Goal: Task Accomplishment & Management: Complete application form

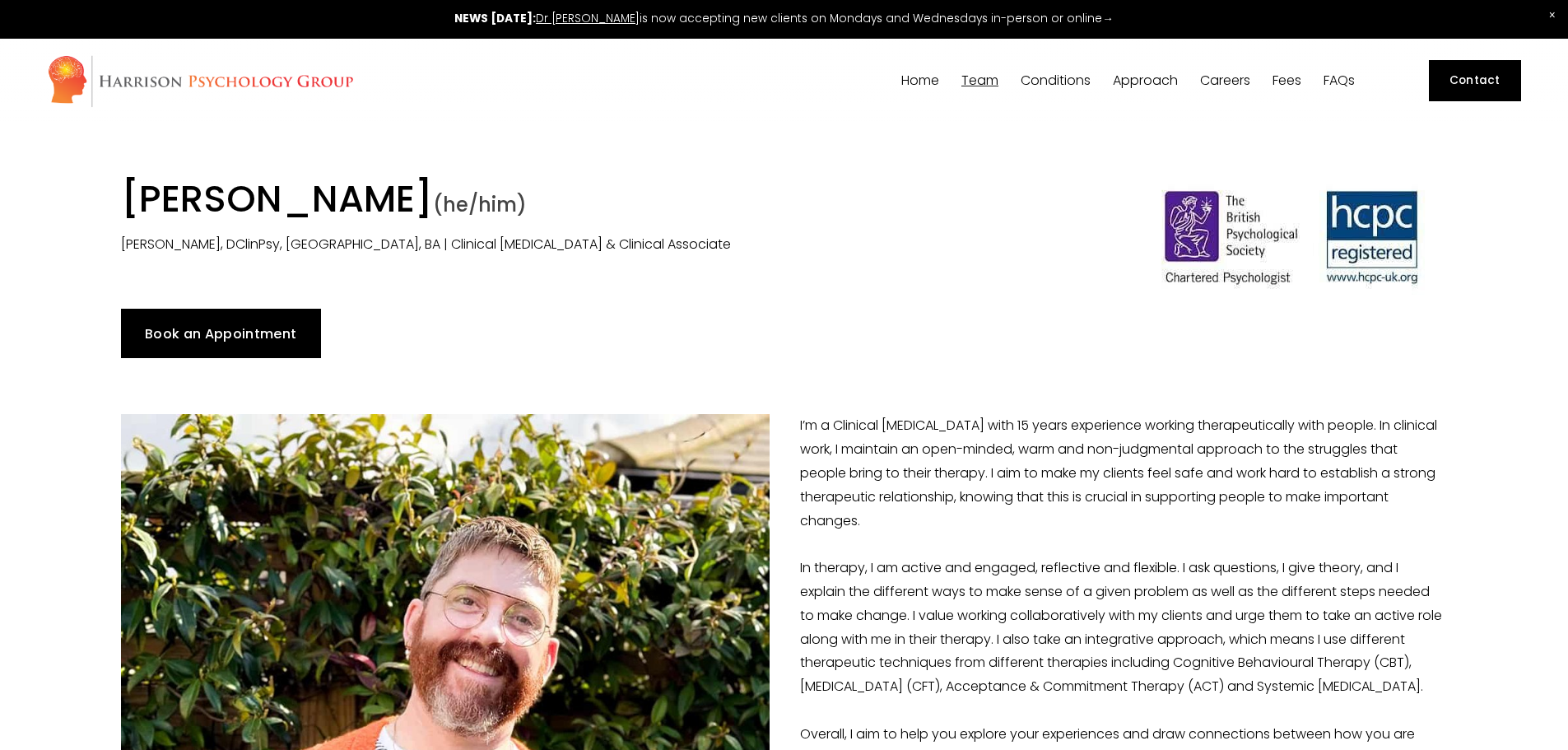
click at [1452, 81] on link "Contact" at bounding box center [1475, 80] width 92 height 41
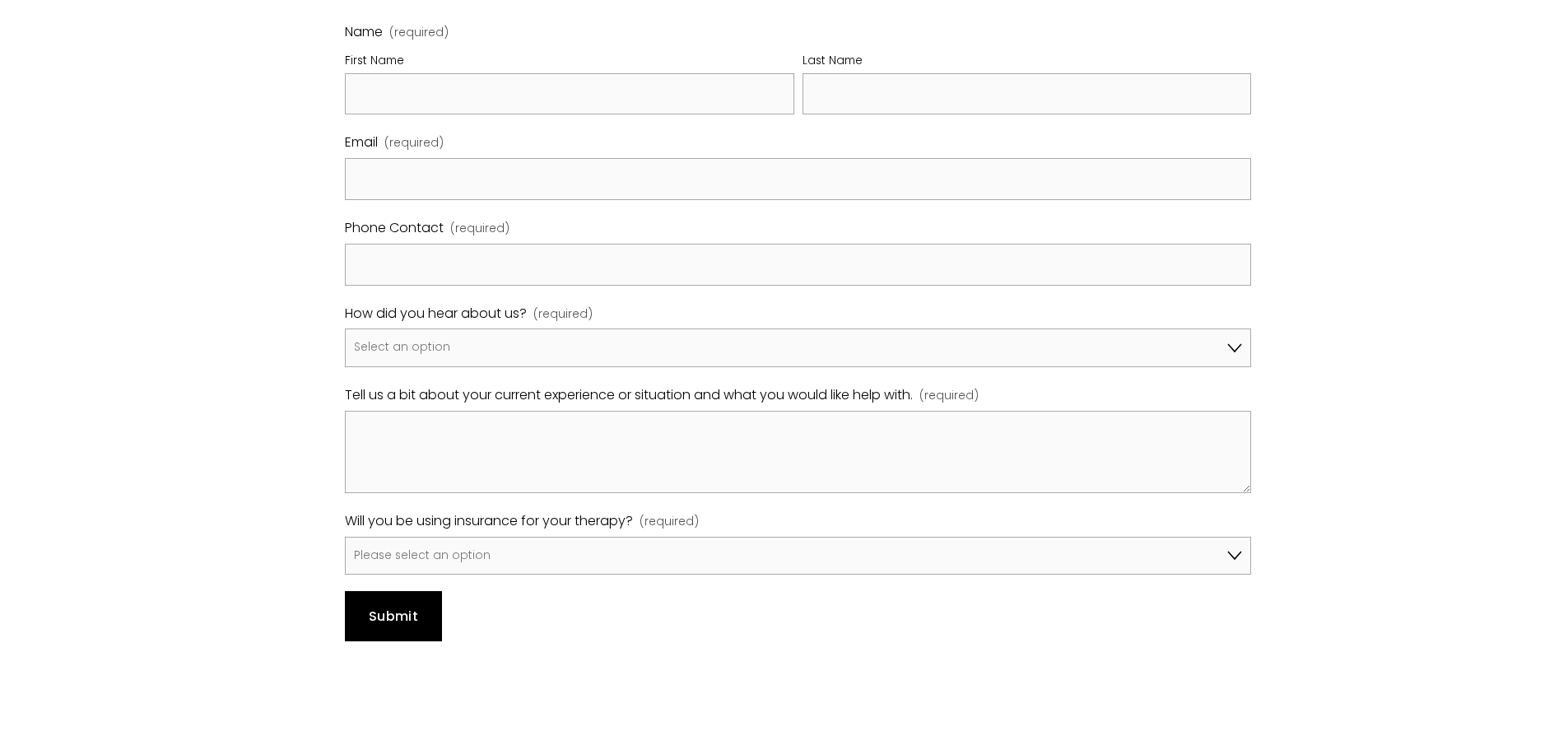
scroll to position [1070, 0]
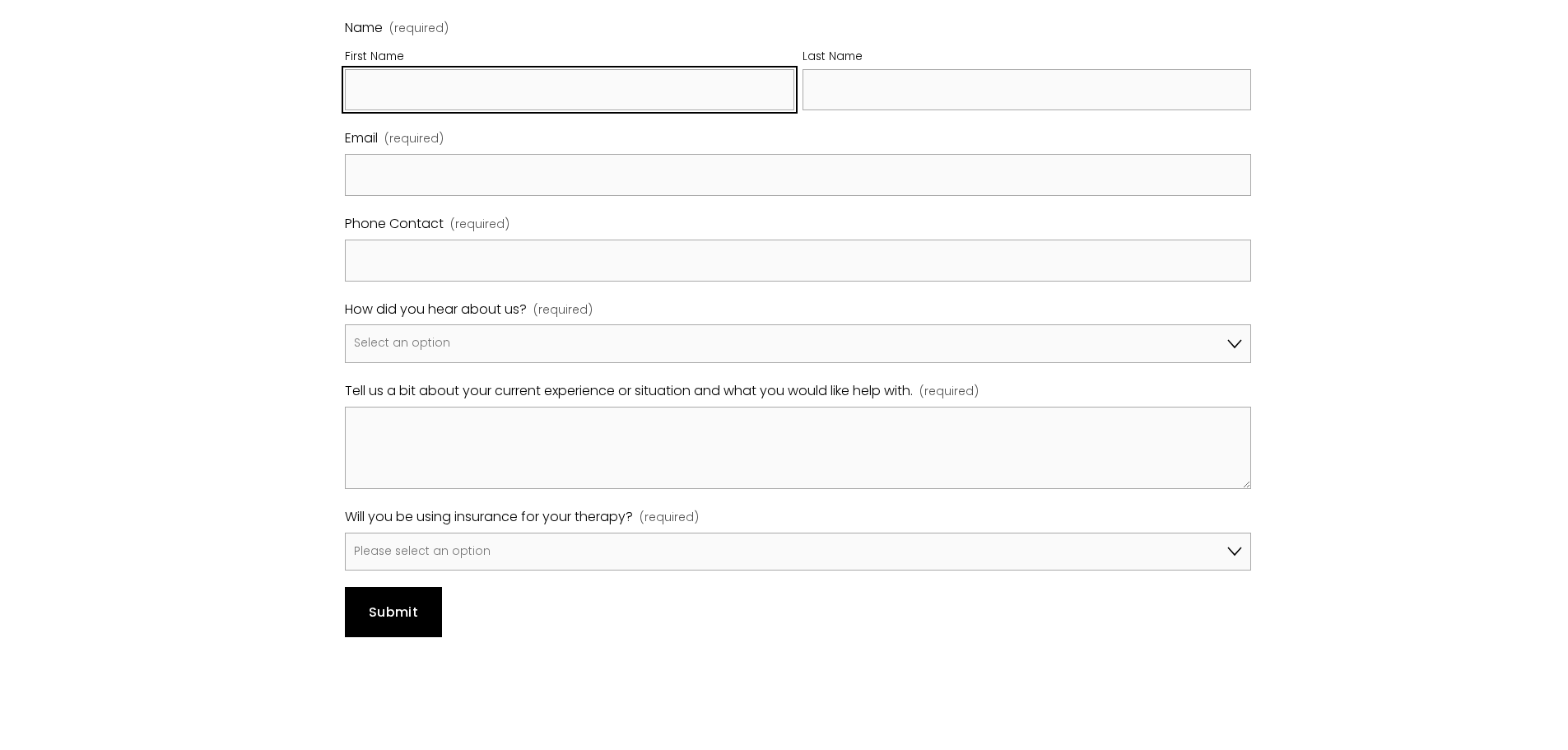
click at [544, 111] on input "First Name" at bounding box center [569, 90] width 450 height 42
type input "Chris"
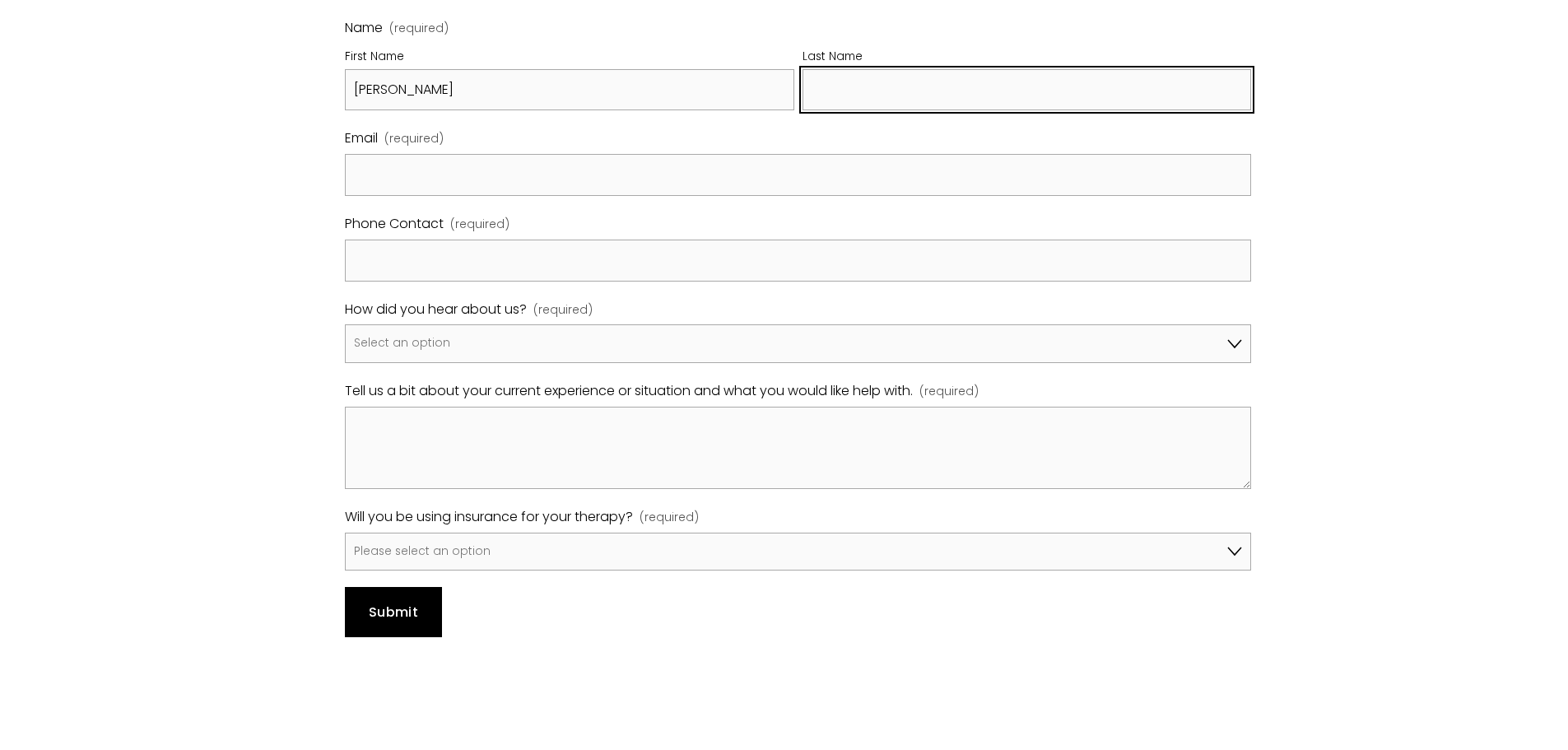
type input "Hemmings"
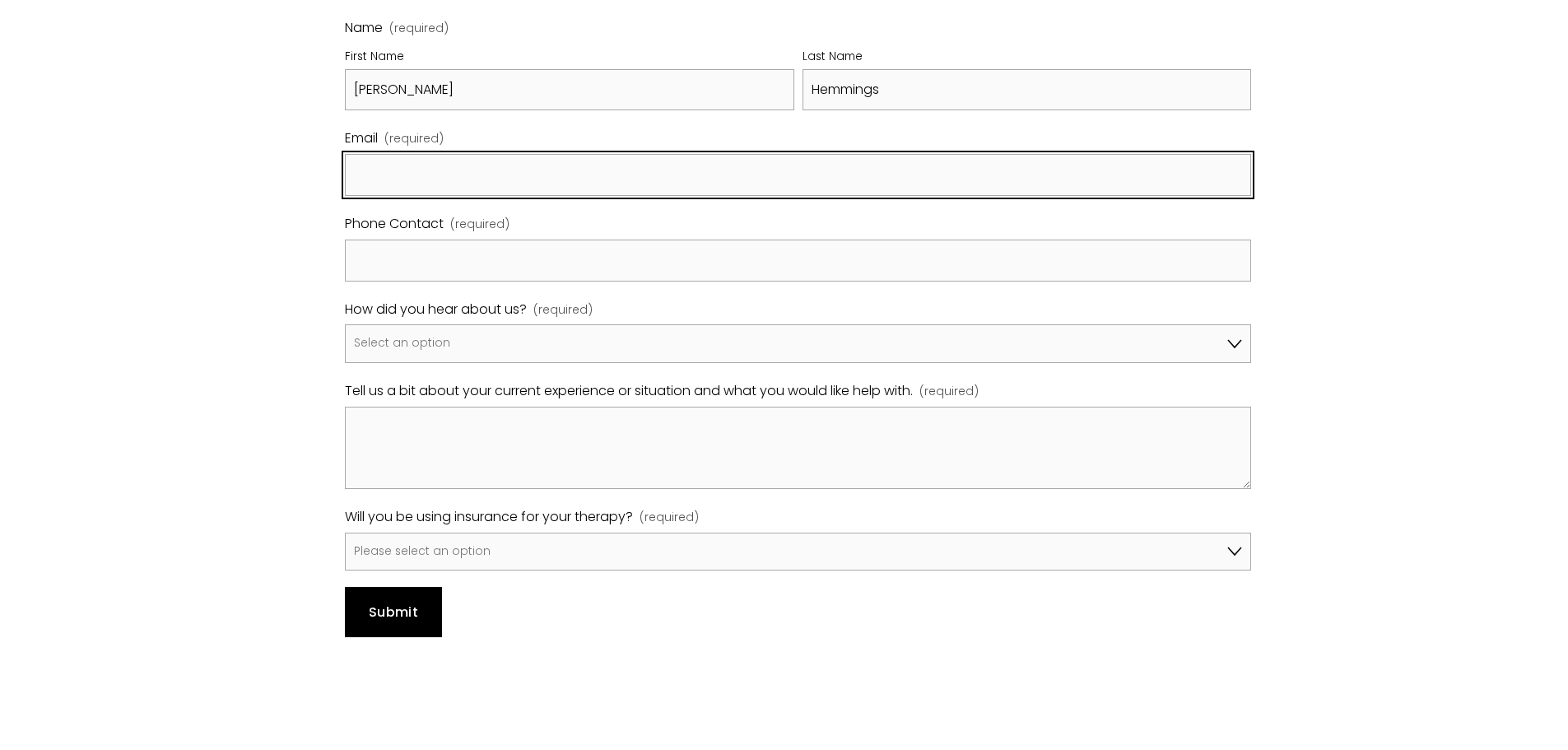
type input "chris@menstherapyhub.co.uk"
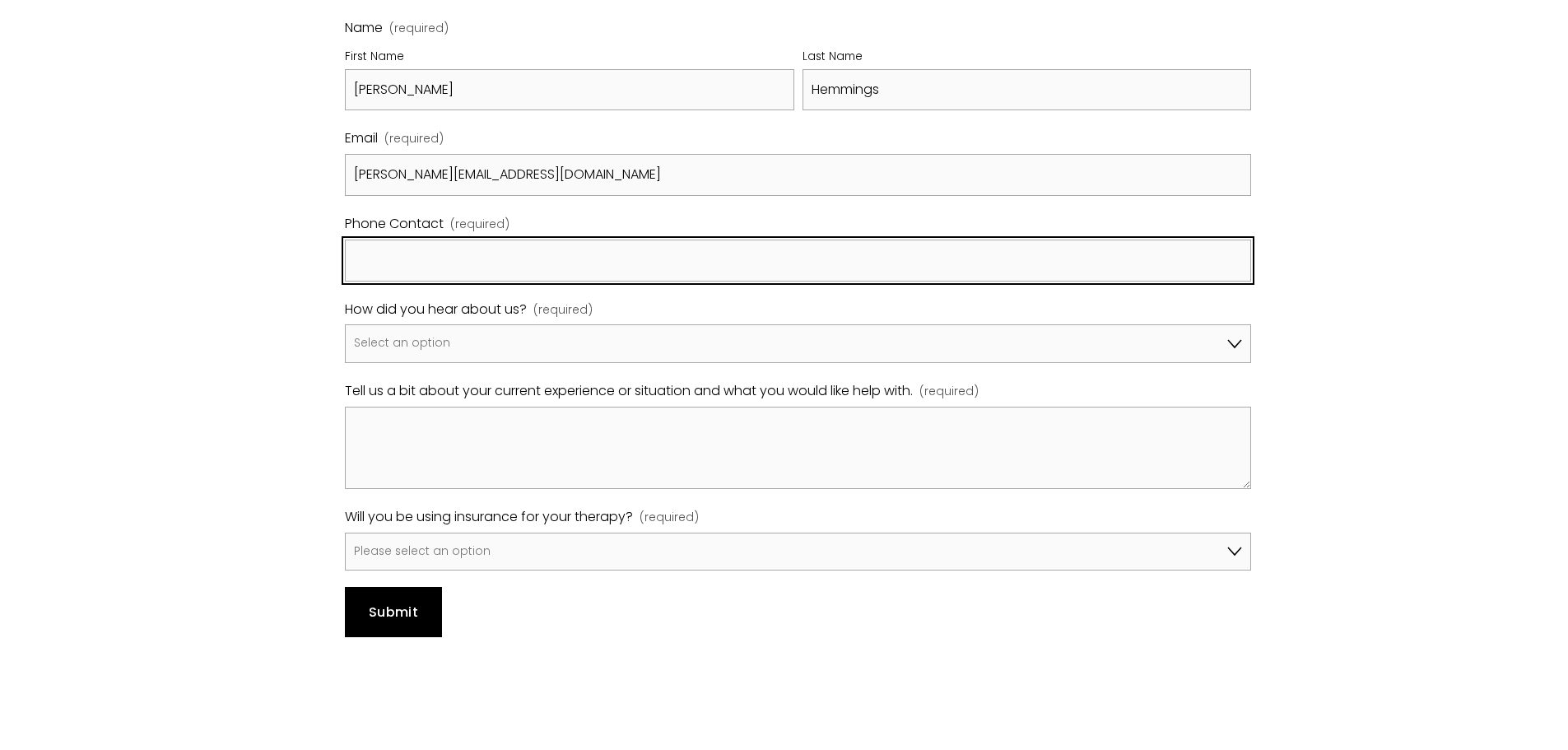
type input "07745553680"
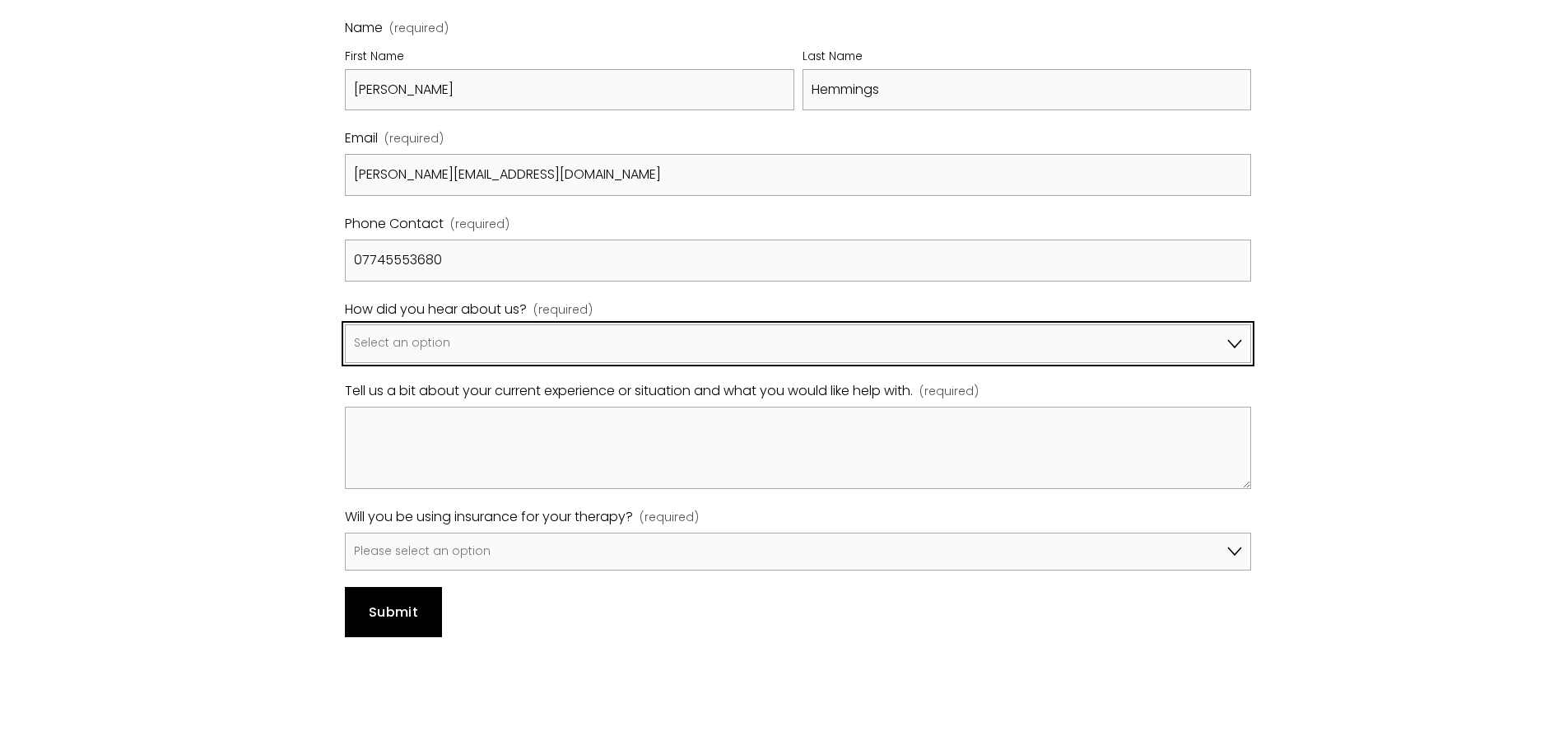
click at [492, 363] on select "Select an option Google A friend/family member told me about you I've been refe…" at bounding box center [798, 344] width 907 height 39
select select "Other"
click at [345, 363] on select "Select an option Google A friend/family member told me about you I've been refe…" at bounding box center [798, 344] width 907 height 39
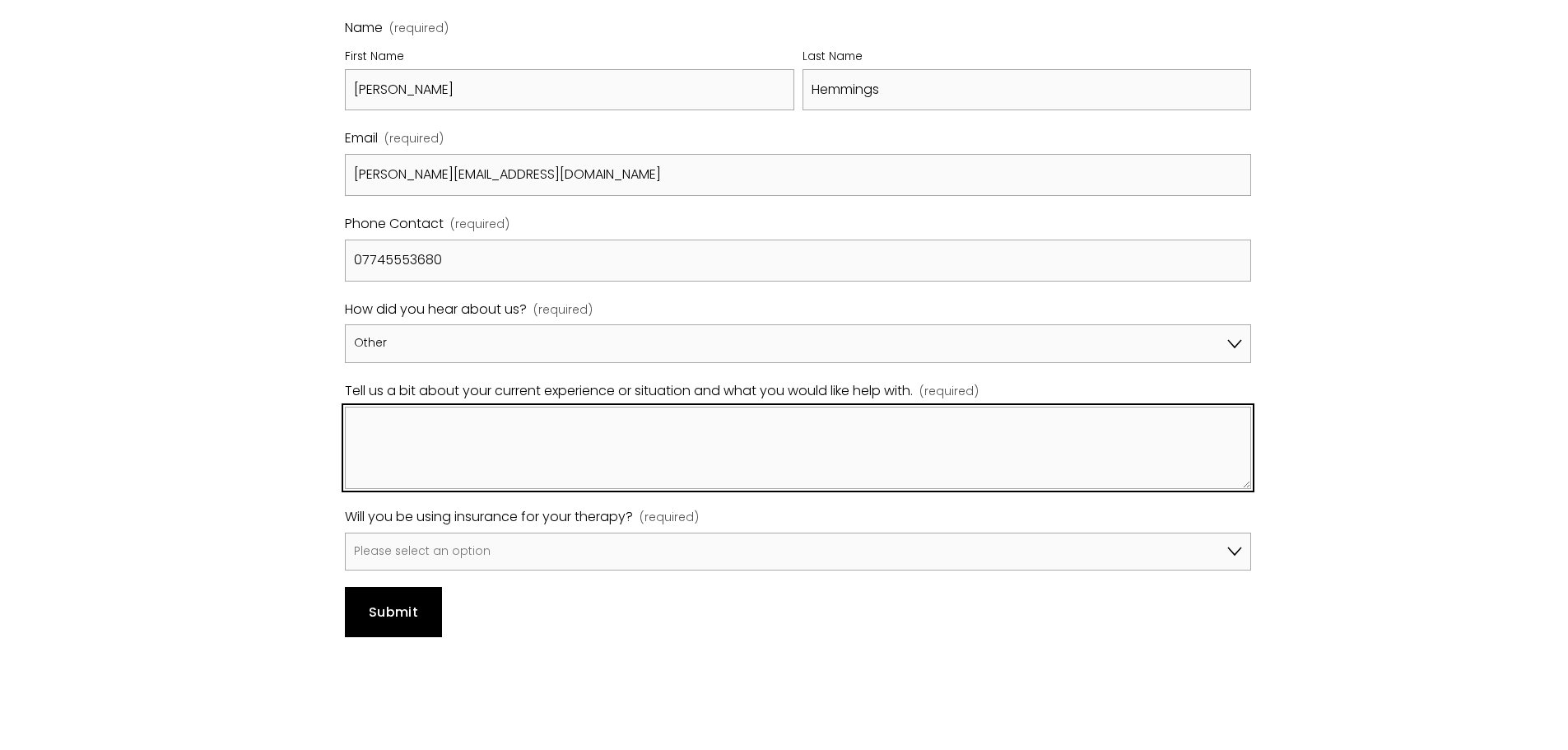
click at [420, 489] on textarea "Tell us a bit about your current experience or situation and what you would lik…" at bounding box center [798, 447] width 907 height 82
click at [422, 485] on textarea "Tell us a bit about your current experience or situation and what you would lik…" at bounding box center [798, 447] width 907 height 82
paste textarea "Hey, My name’s Chris Hemmings - I’m a BACP therapist. I came across your websit…"
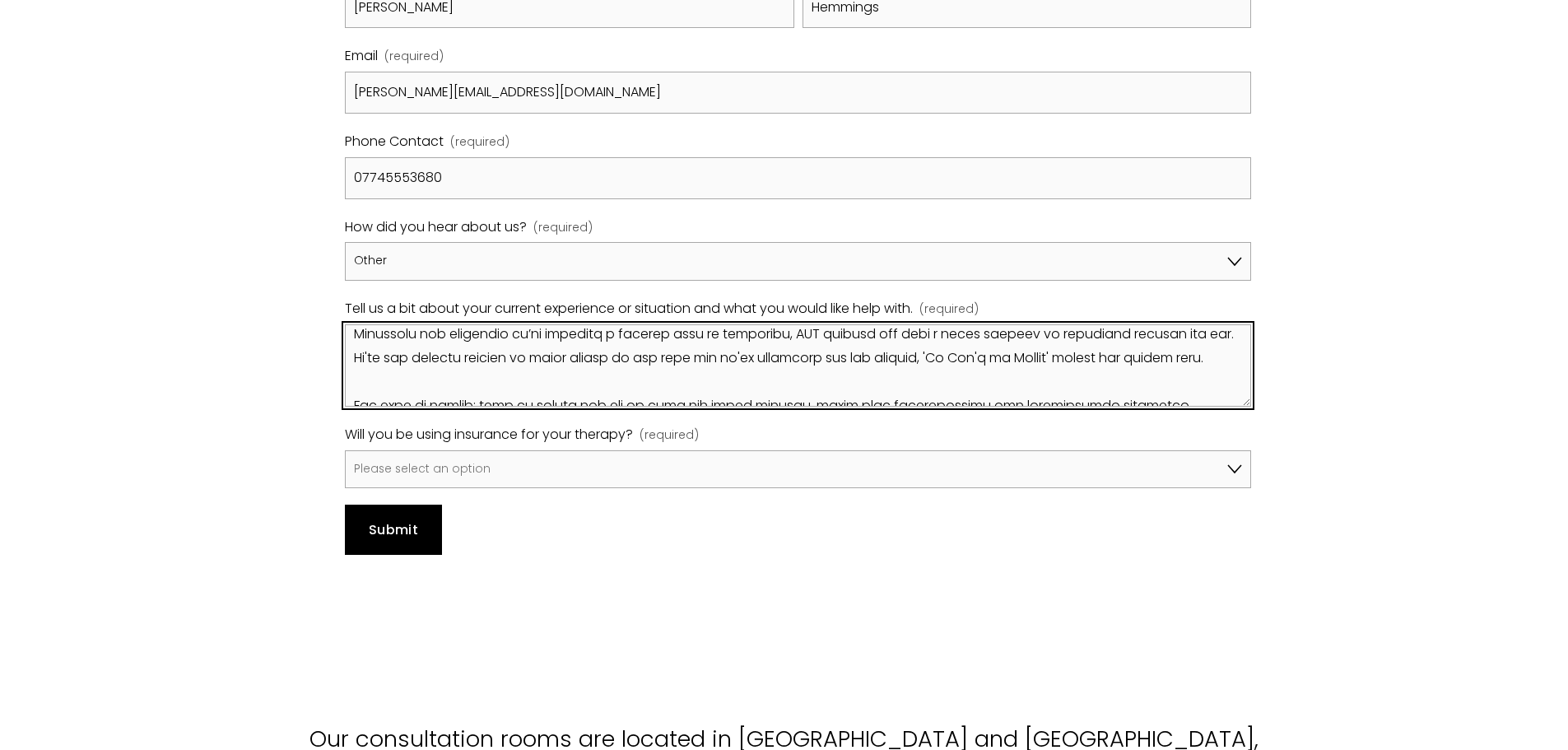
scroll to position [0, 0]
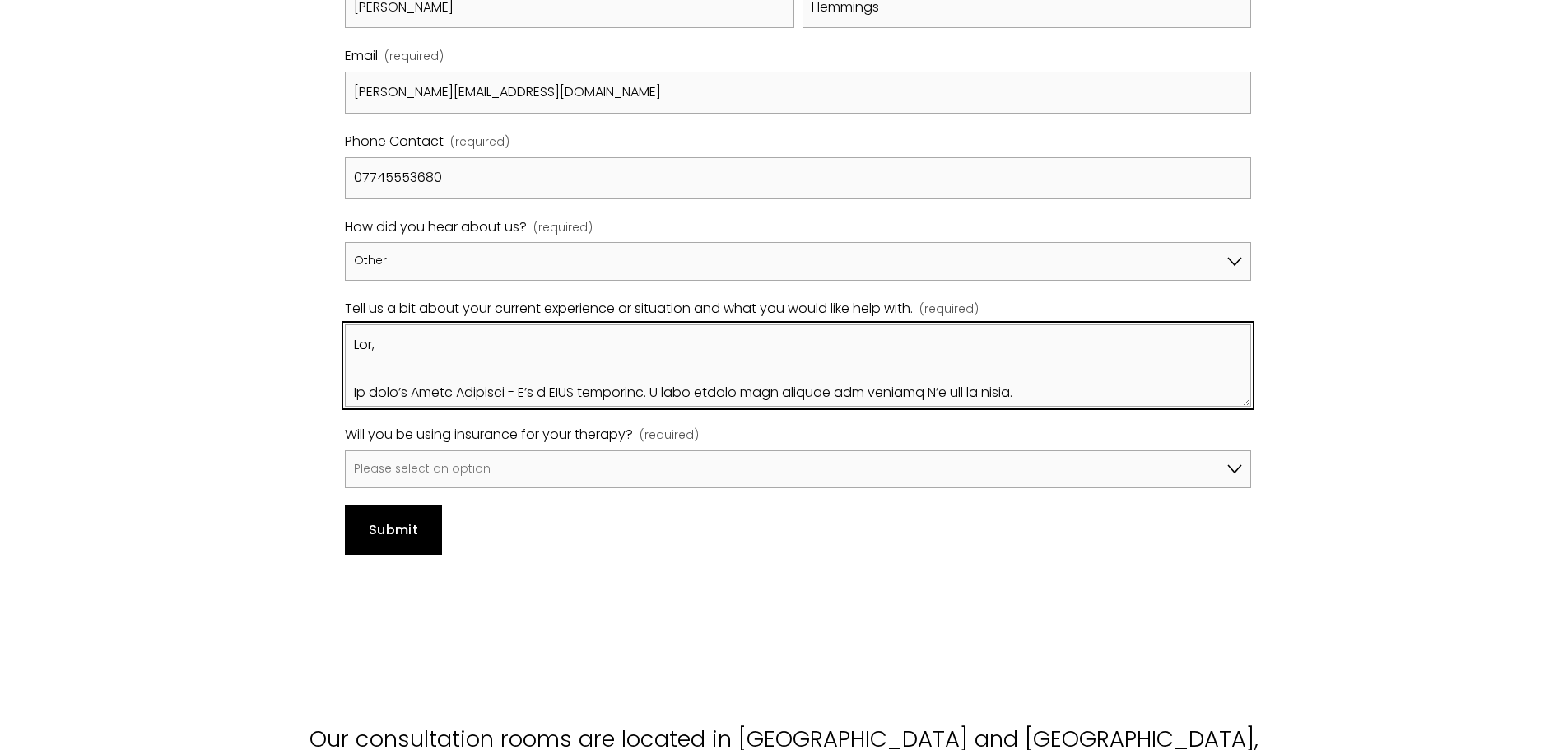
click at [375, 406] on textarea "Tell us a bit about your current experience or situation and what you would lik…" at bounding box center [798, 365] width 907 height 82
type textarea "Hey Harrison, My name’s Chris Hemmings - I’m a BACP therapist. I came across yo…"
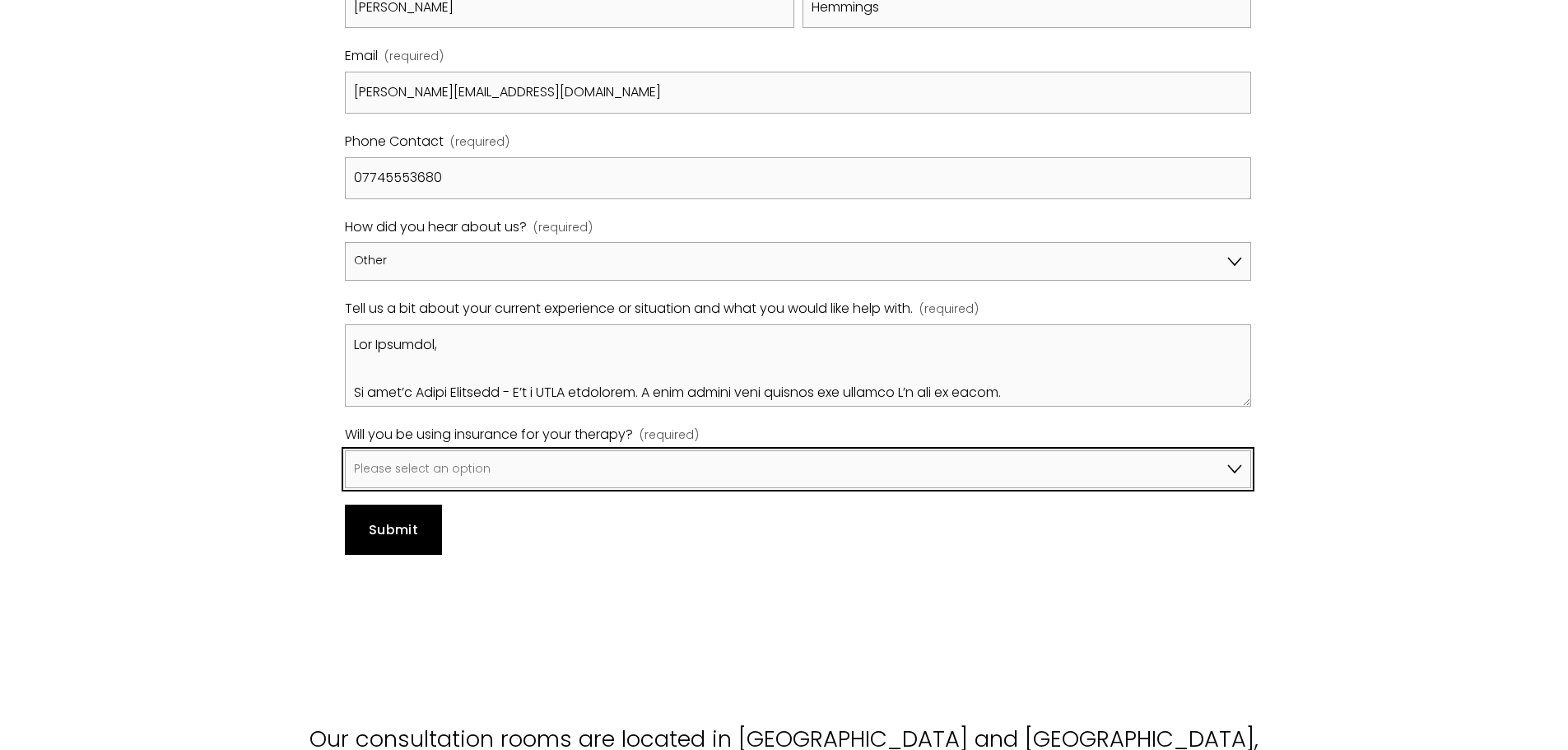
click at [434, 489] on select "Please select an option No, I won't be using insurance Yes, I will be using Avi…" at bounding box center [798, 470] width 907 height 39
select select "No, I won't be using insurance"
click at [345, 489] on select "Please select an option No, I won't be using insurance Yes, I will be using Avi…" at bounding box center [798, 470] width 907 height 39
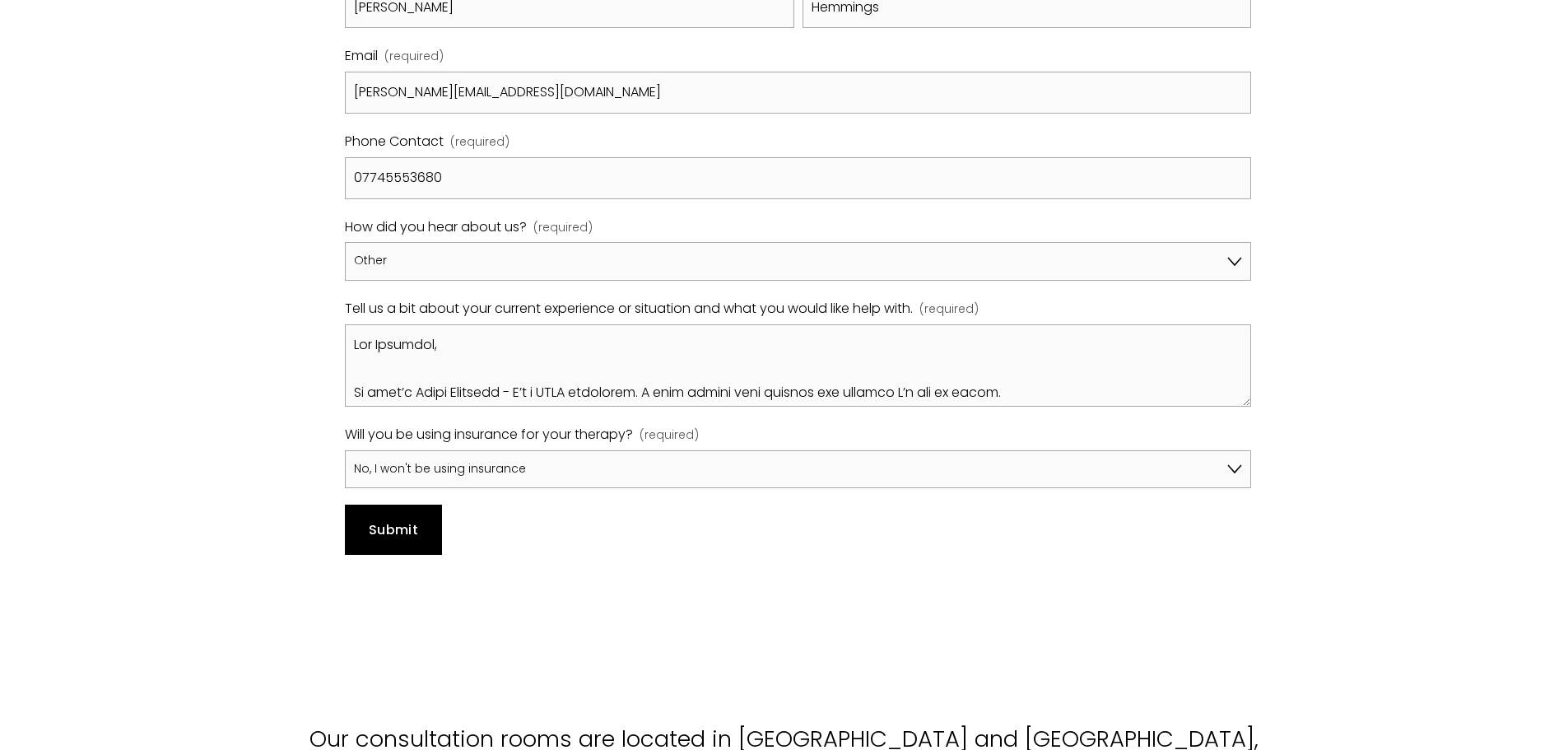
click at [406, 554] on button "Submit Submit" at bounding box center [393, 530] width 98 height 50
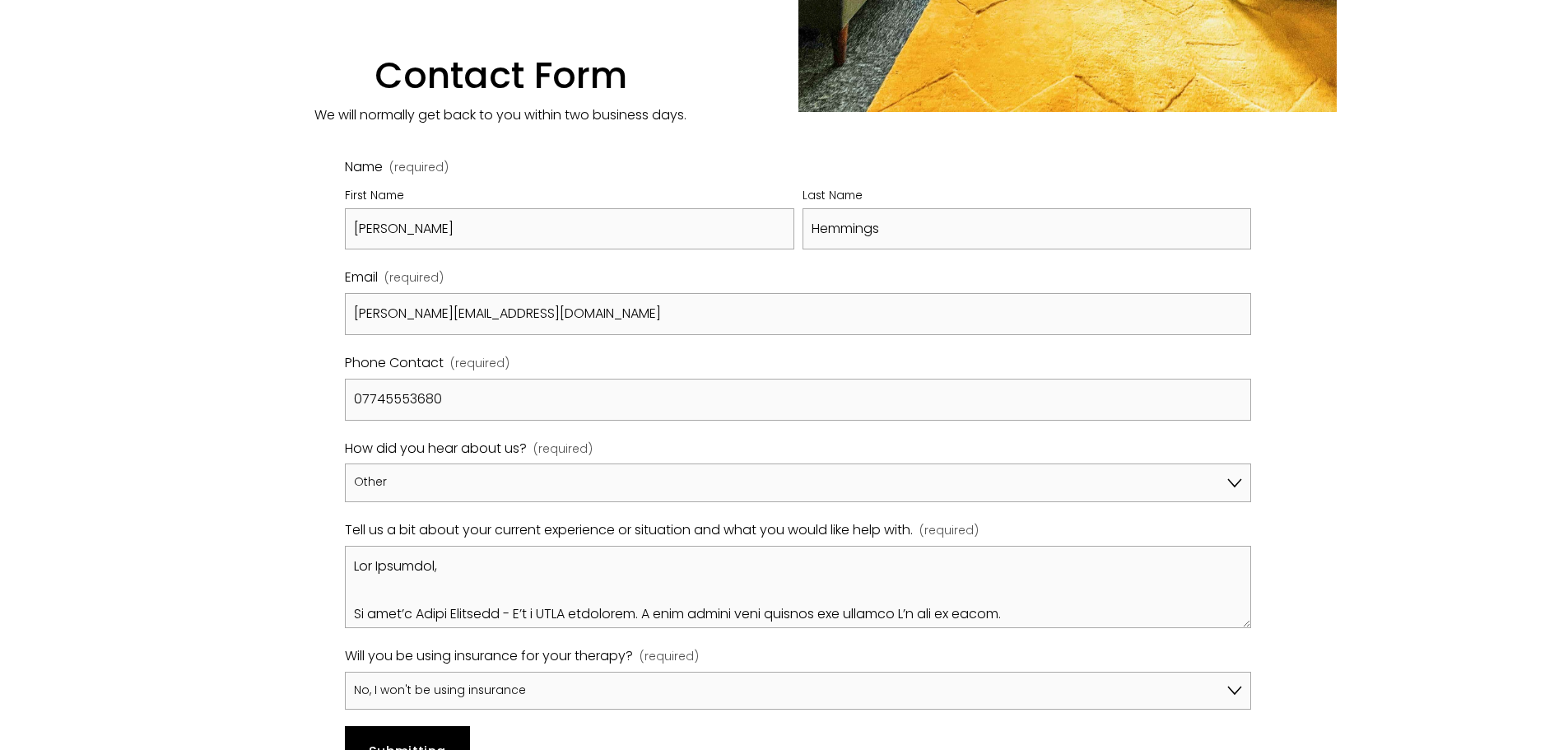
scroll to position [741, 0]
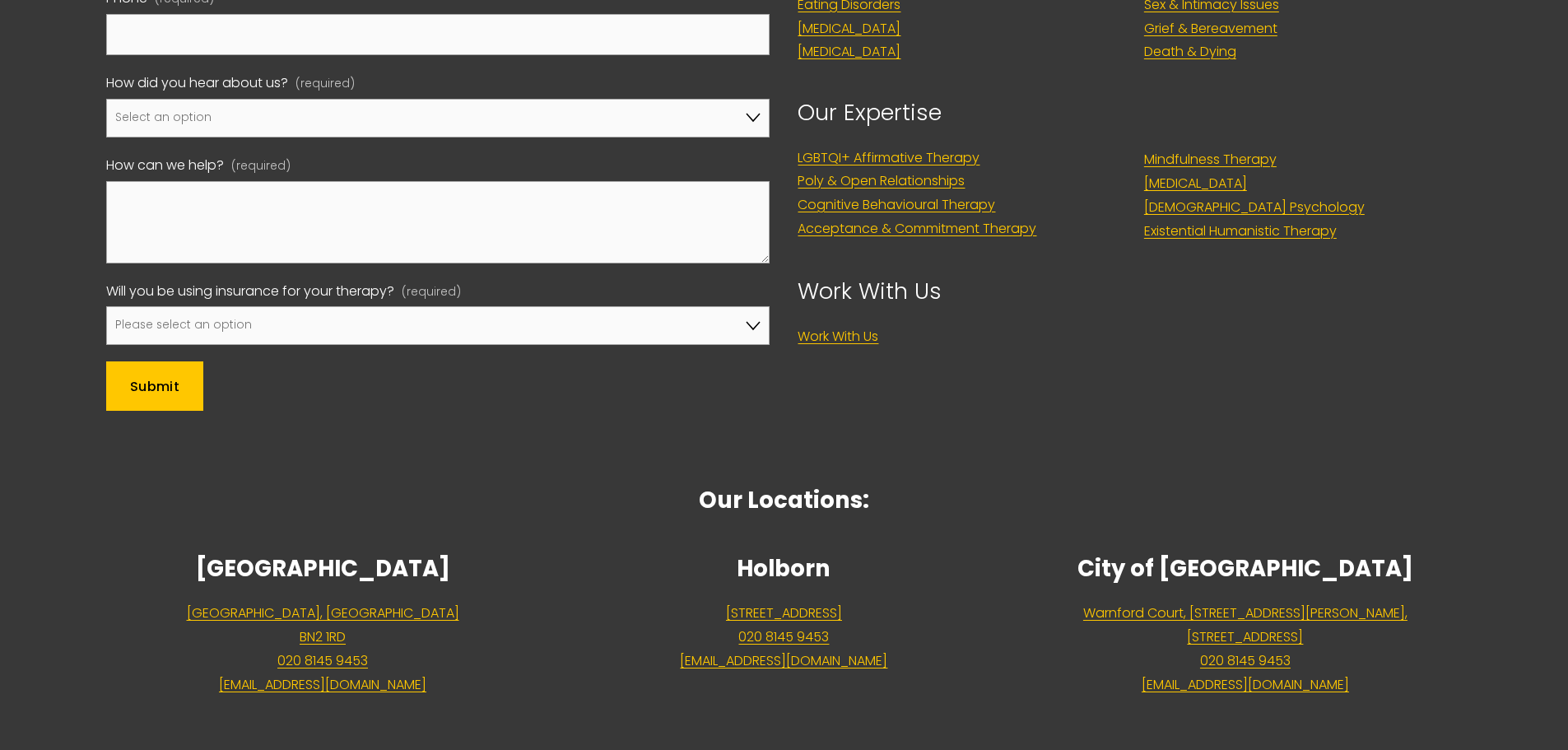
scroll to position [1144, 0]
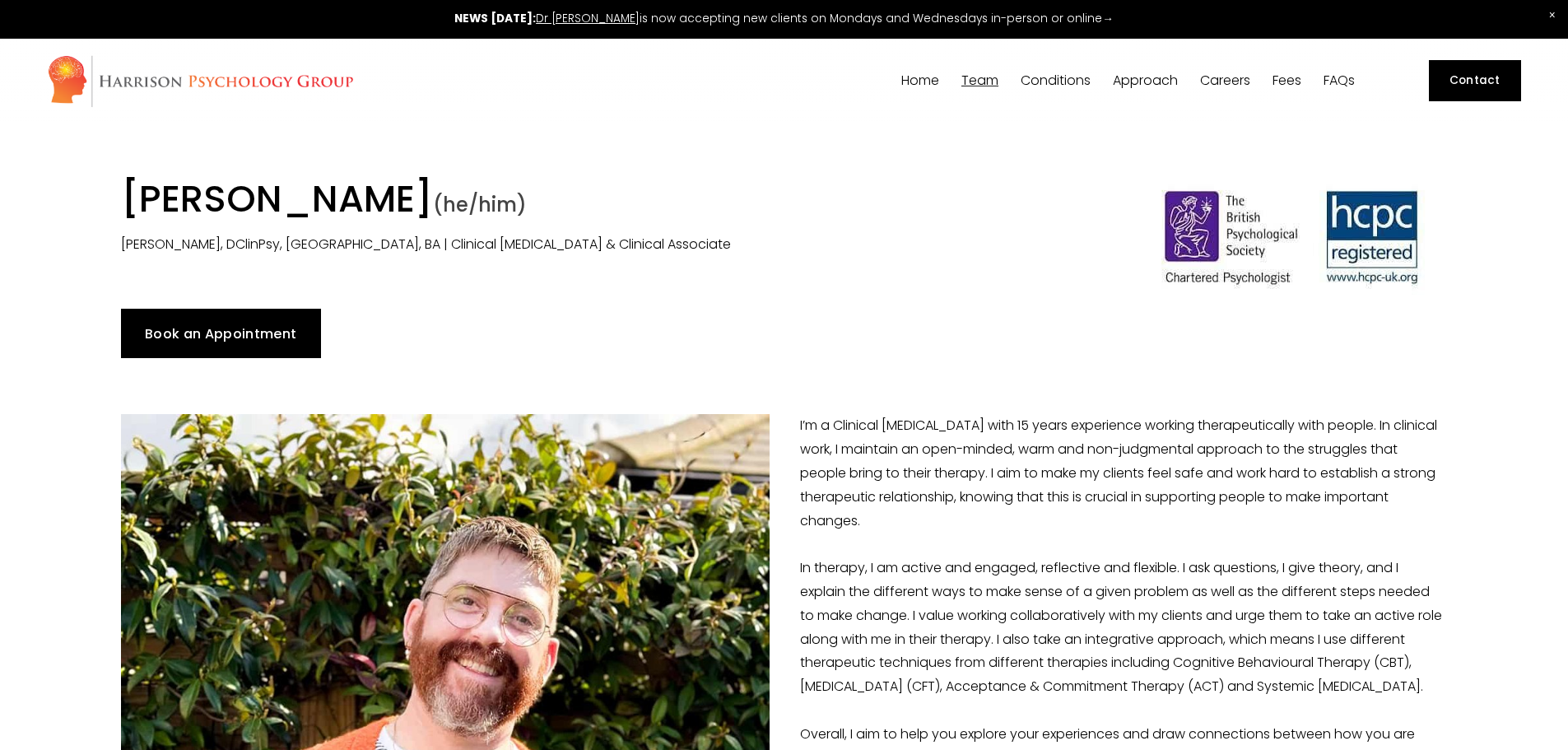
click at [1472, 91] on link "Contact" at bounding box center [1475, 80] width 92 height 41
